Goal: Transaction & Acquisition: Purchase product/service

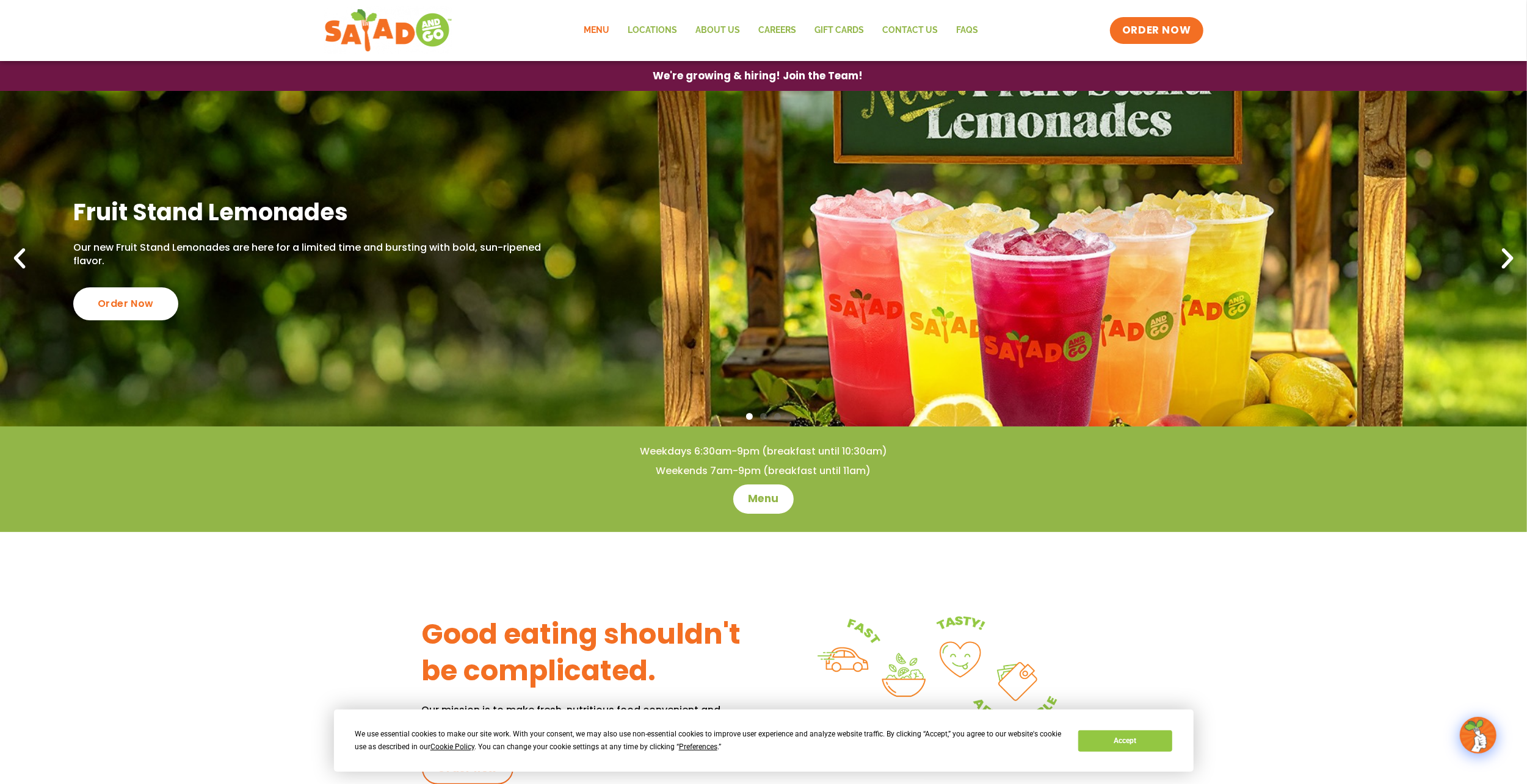
click at [599, 28] on link "Menu" at bounding box center [597, 31] width 44 height 28
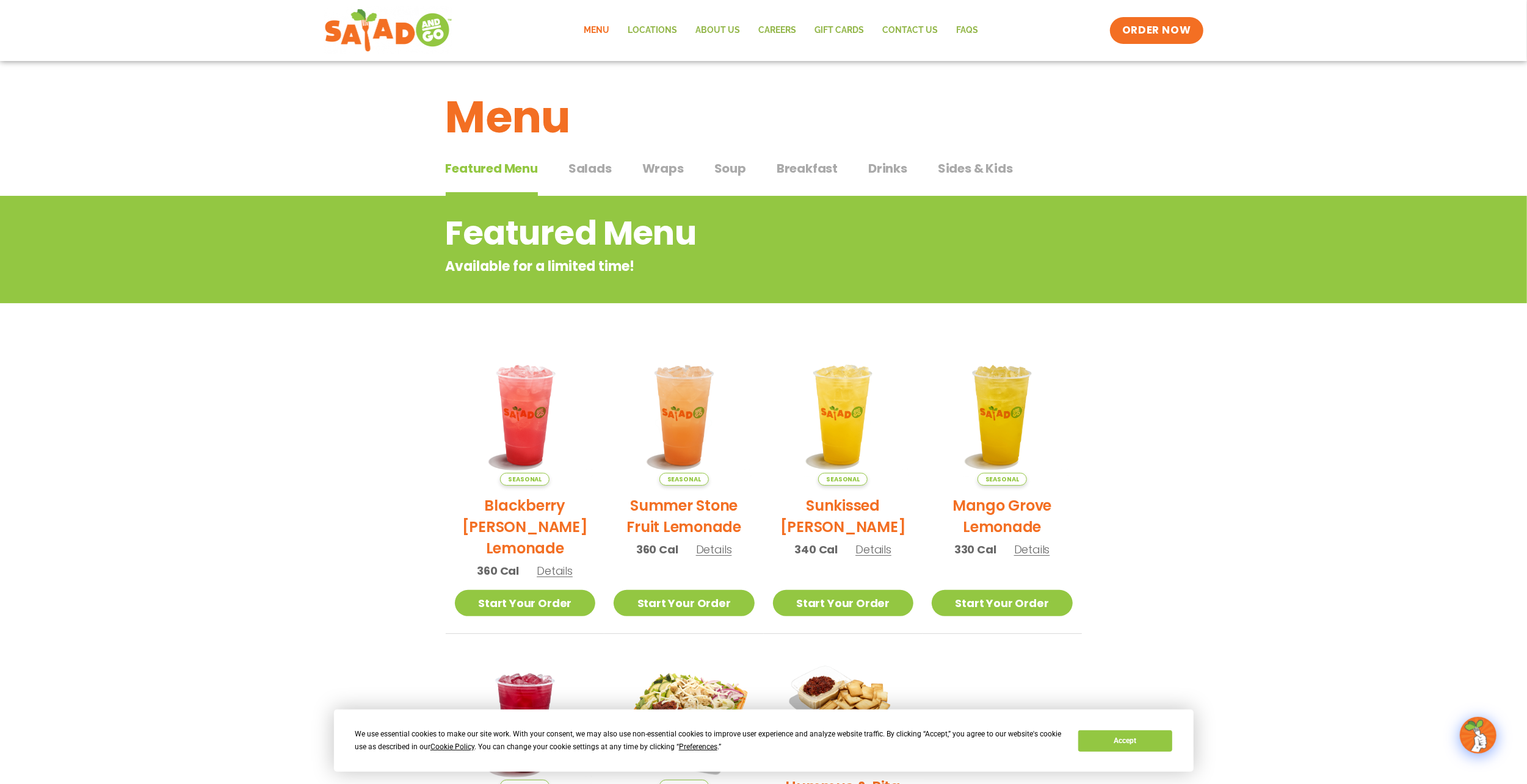
click at [596, 175] on span "Salads" at bounding box center [590, 168] width 44 height 18
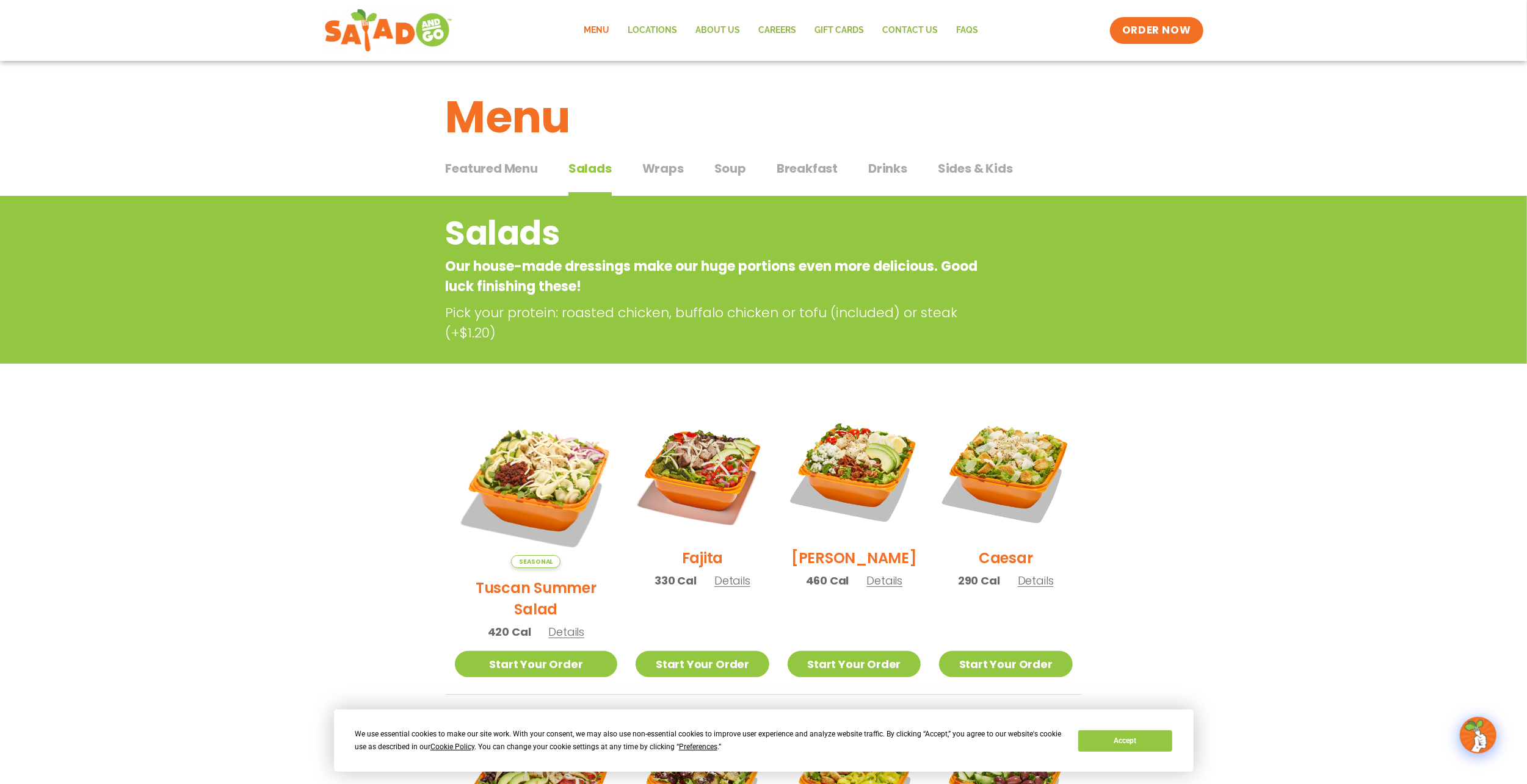
click at [675, 176] on span "Wraps" at bounding box center [663, 168] width 42 height 18
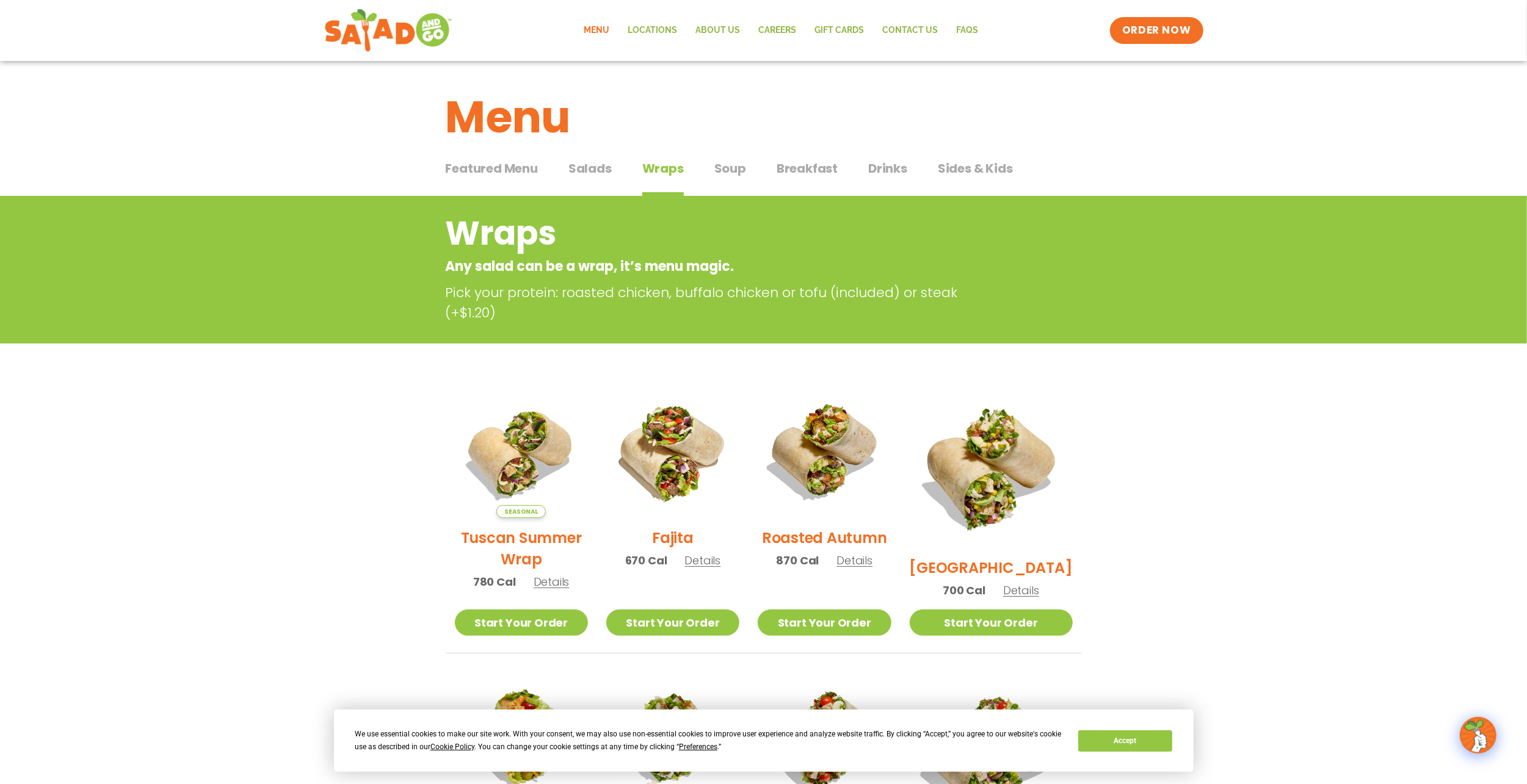
click at [604, 171] on span "Salads" at bounding box center [590, 168] width 44 height 18
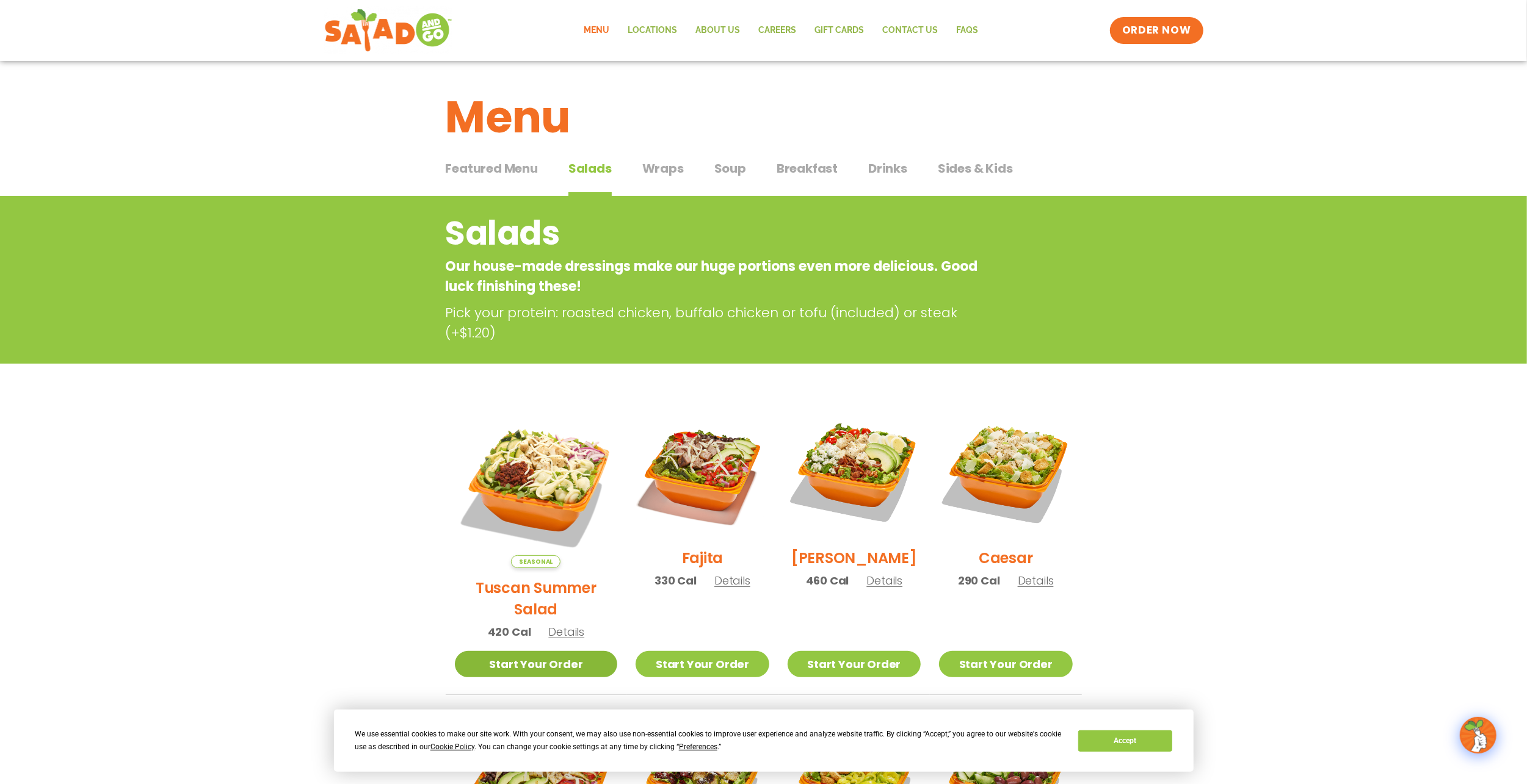
click at [547, 651] on link "Start Your Order" at bounding box center [537, 664] width 163 height 26
